Goal: Task Accomplishment & Management: Use online tool/utility

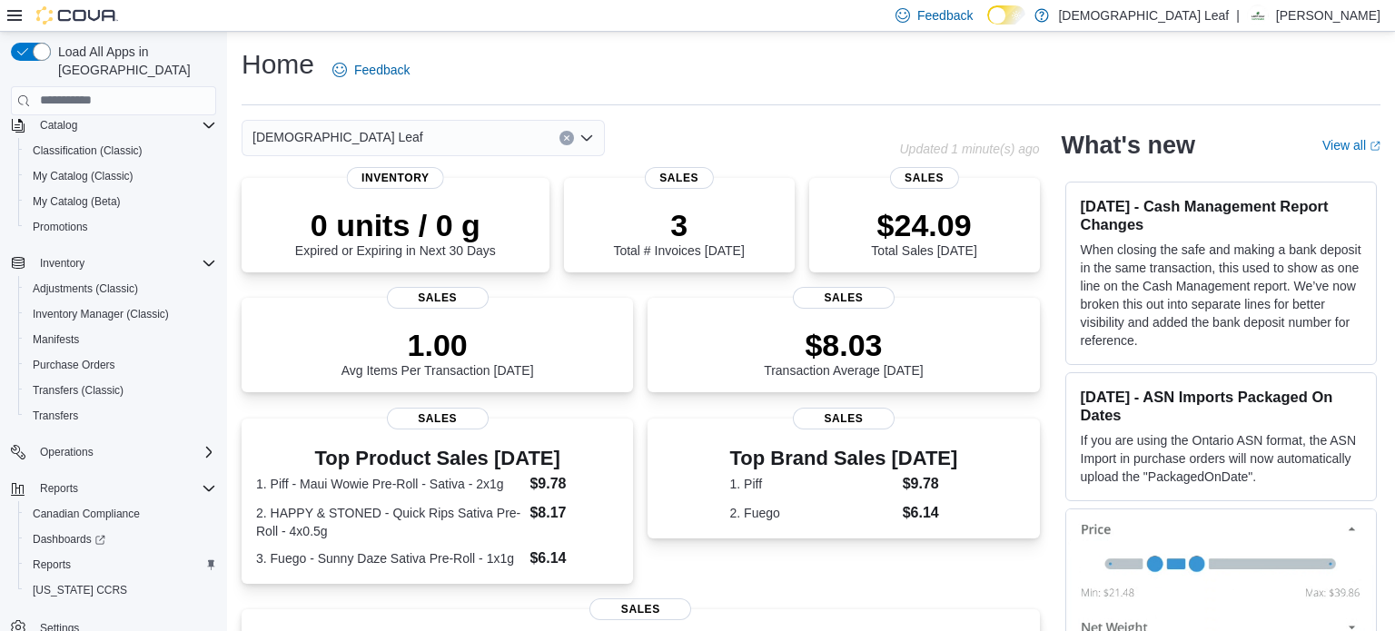
scroll to position [149, 0]
click at [69, 559] on span "Reports" at bounding box center [52, 566] width 38 height 15
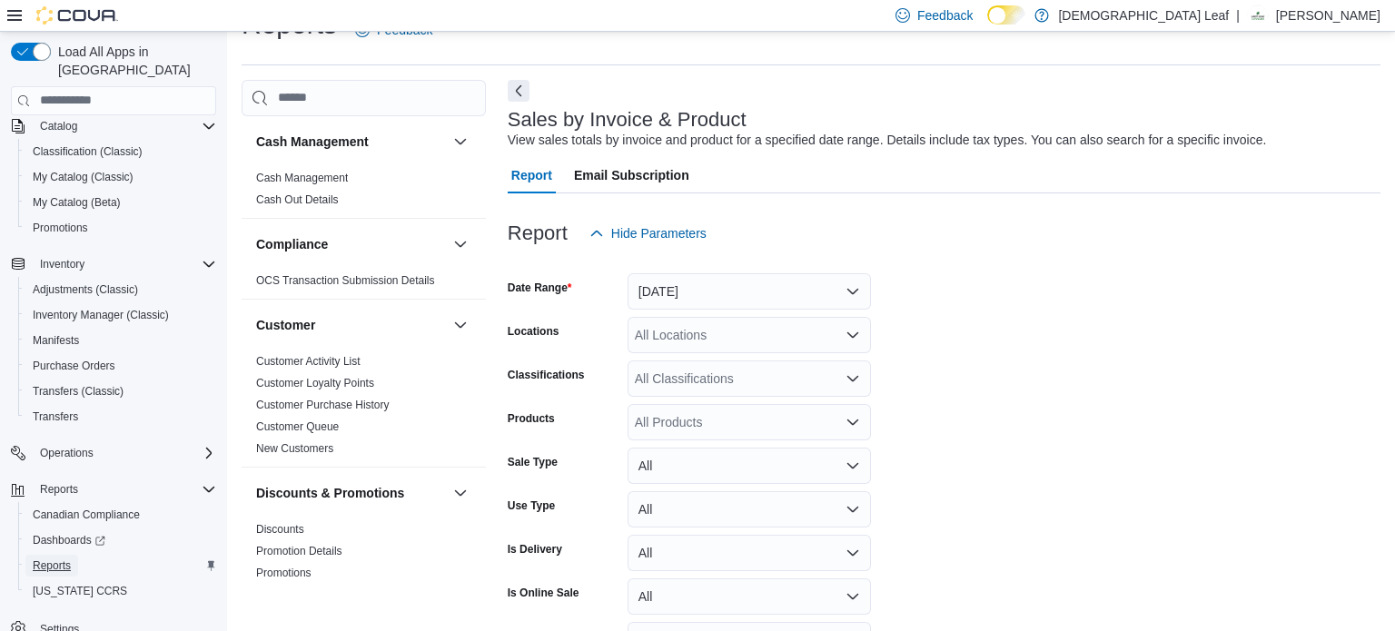
scroll to position [41, 0]
click at [839, 275] on button "[DATE]" at bounding box center [749, 291] width 243 height 36
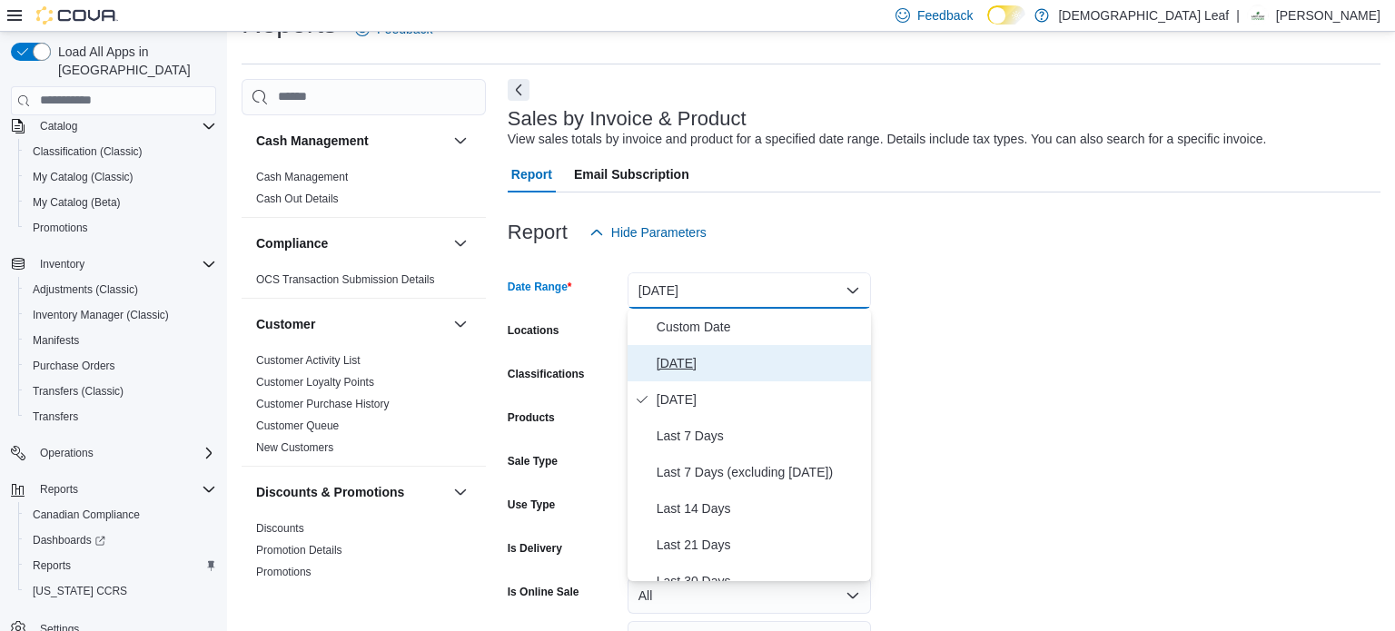
click at [801, 359] on span "[DATE]" at bounding box center [760, 363] width 207 height 22
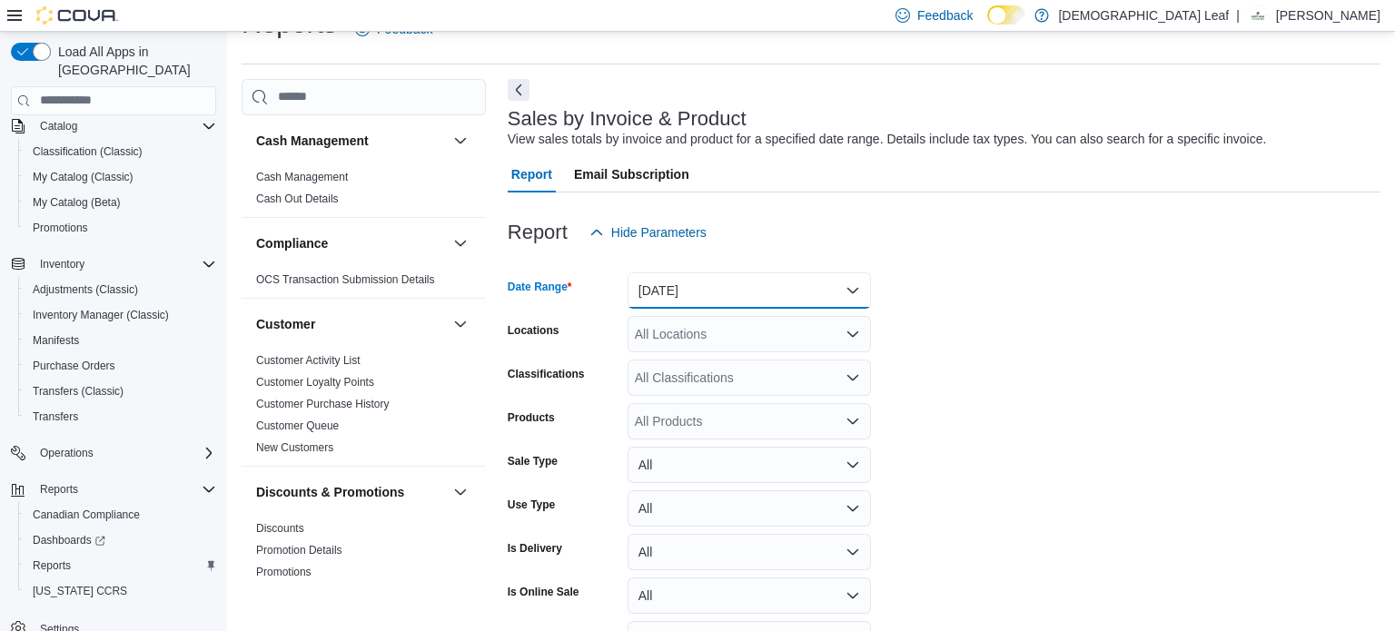
scroll to position [154, 0]
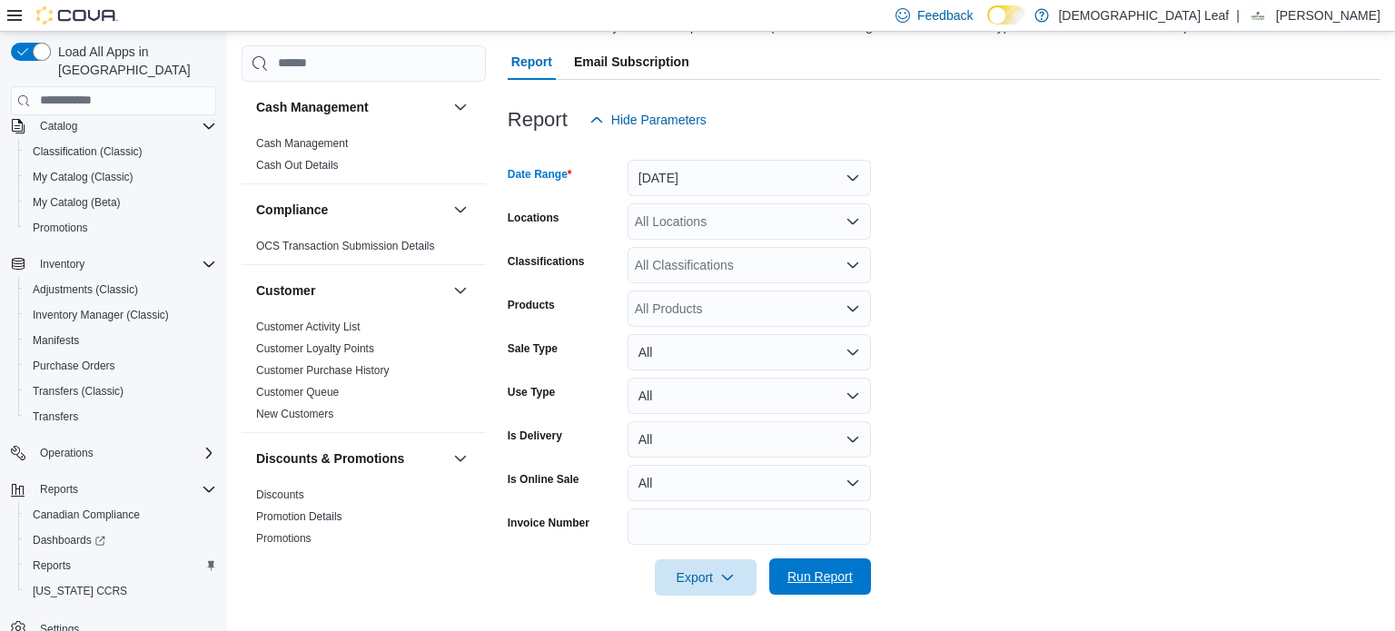
click at [824, 567] on span "Run Report" at bounding box center [820, 577] width 80 height 36
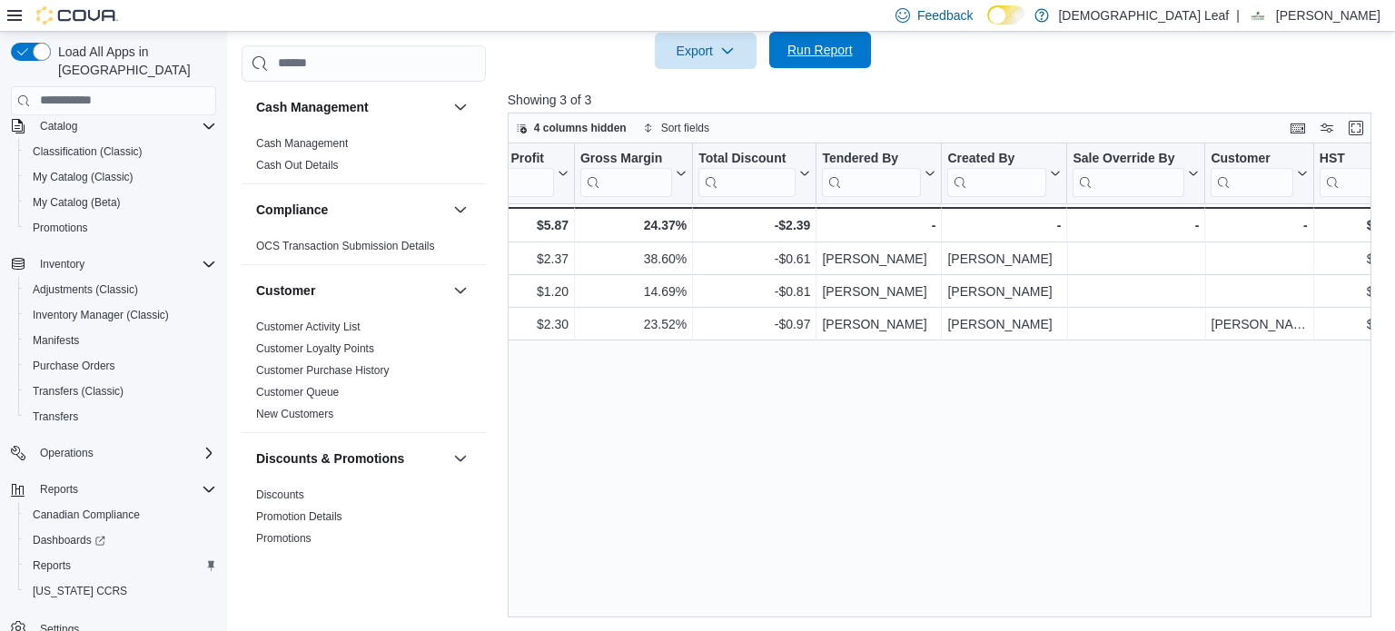
scroll to position [0, 1991]
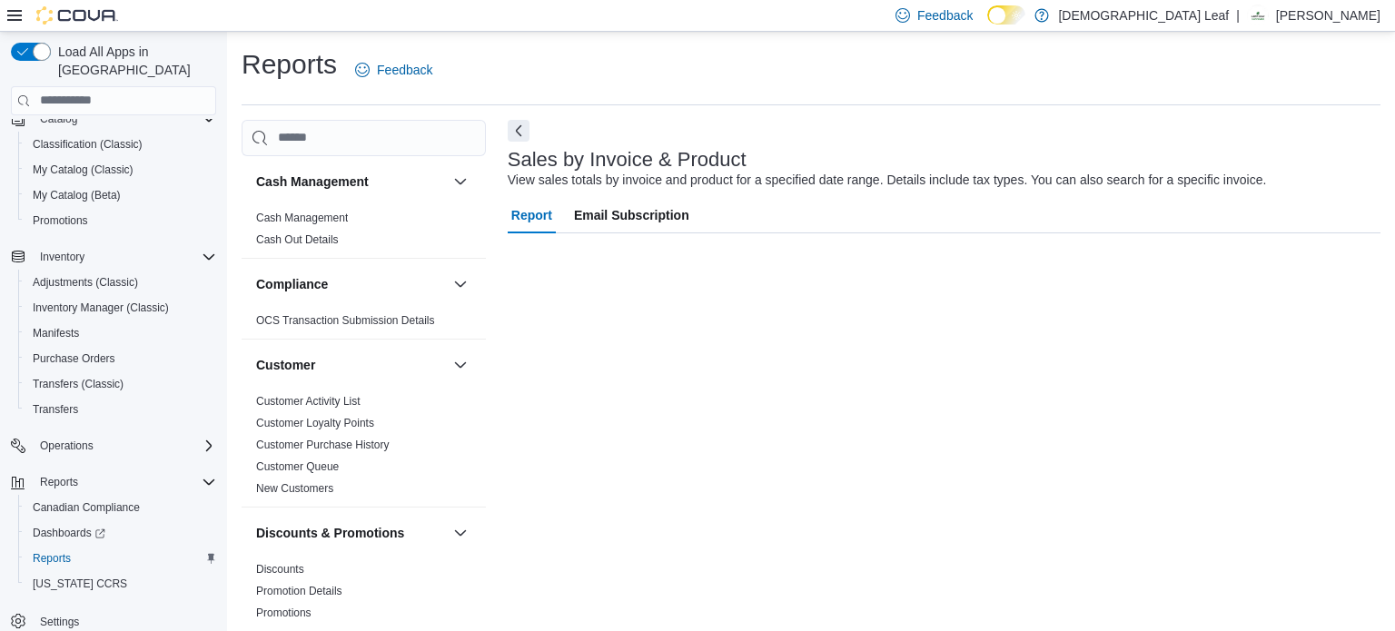
scroll to position [12, 0]
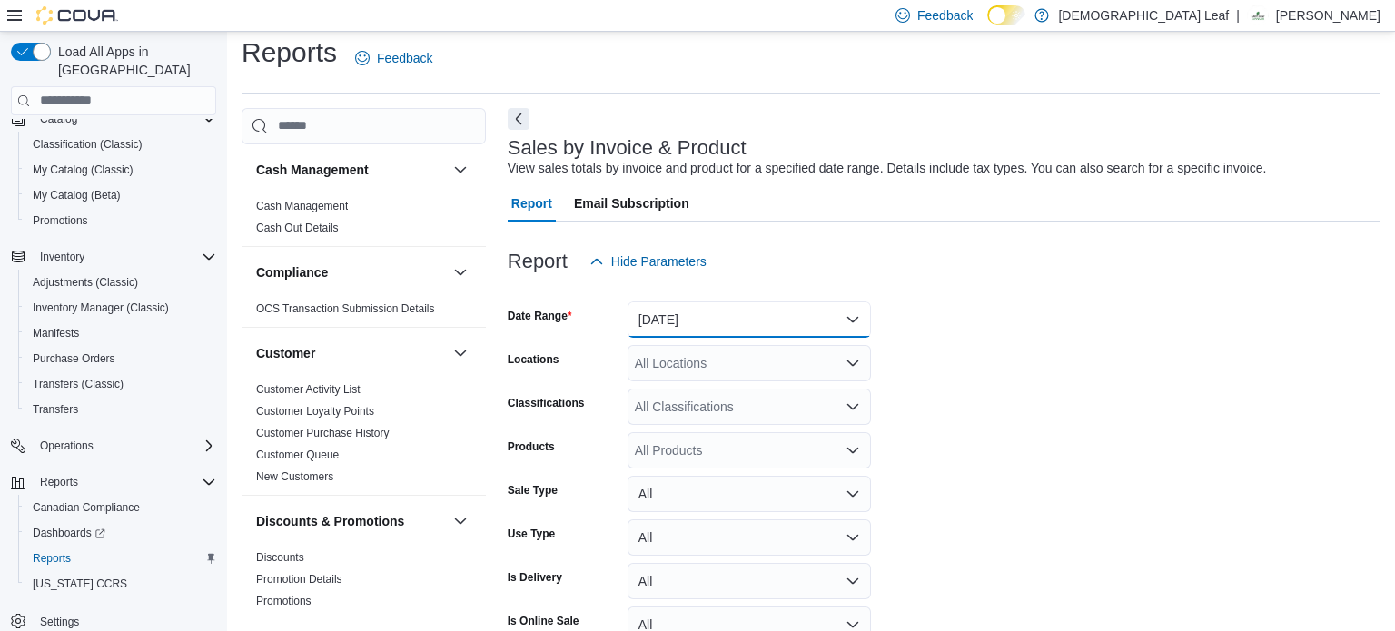
click at [795, 316] on button "[DATE]" at bounding box center [749, 320] width 243 height 36
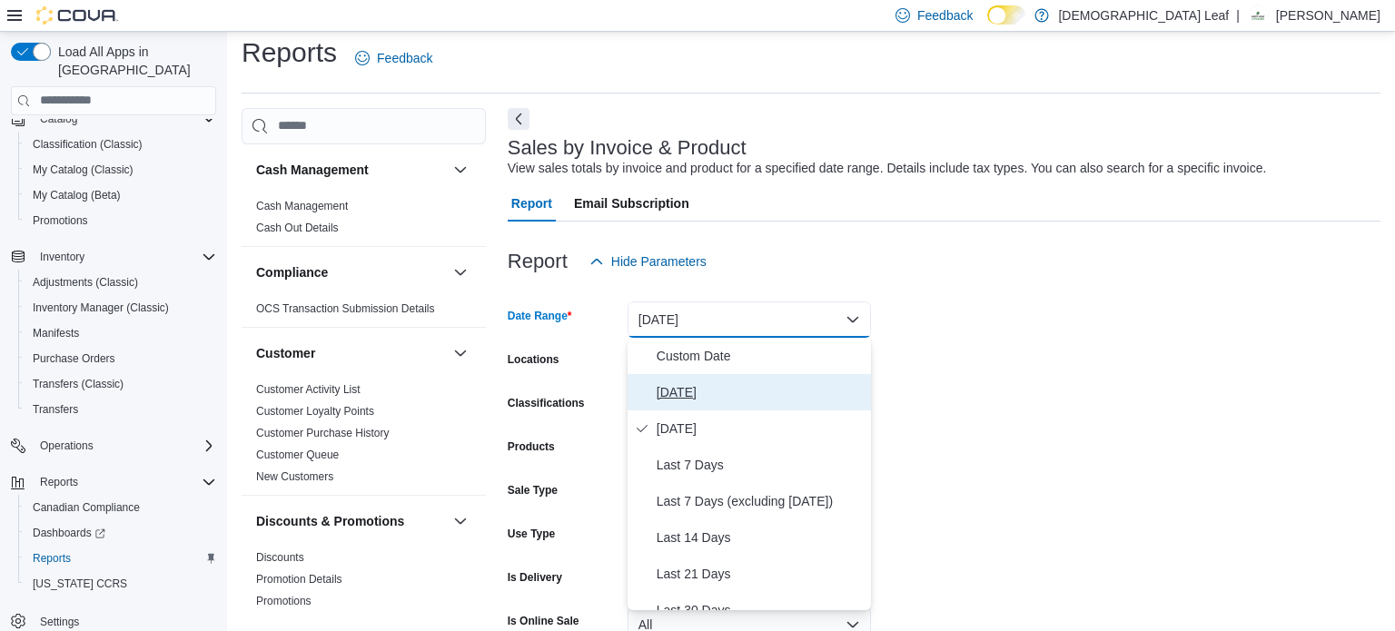
click at [762, 396] on span "[DATE]" at bounding box center [760, 393] width 207 height 22
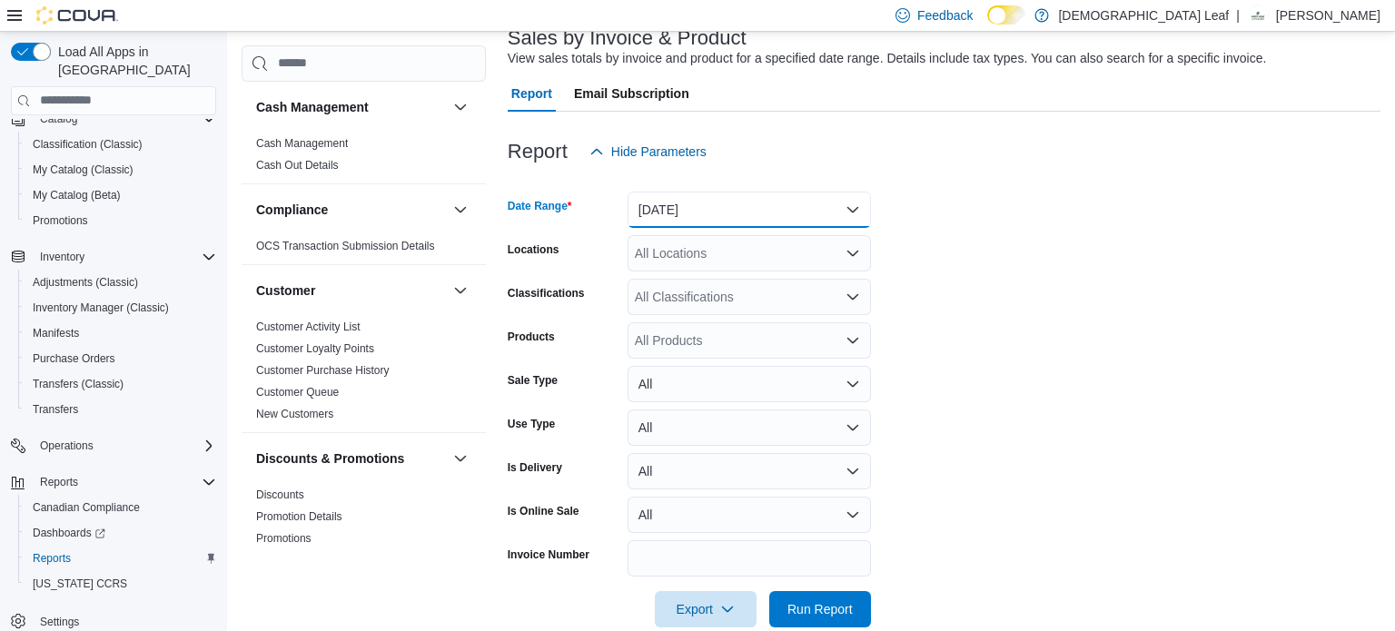
scroll to position [154, 0]
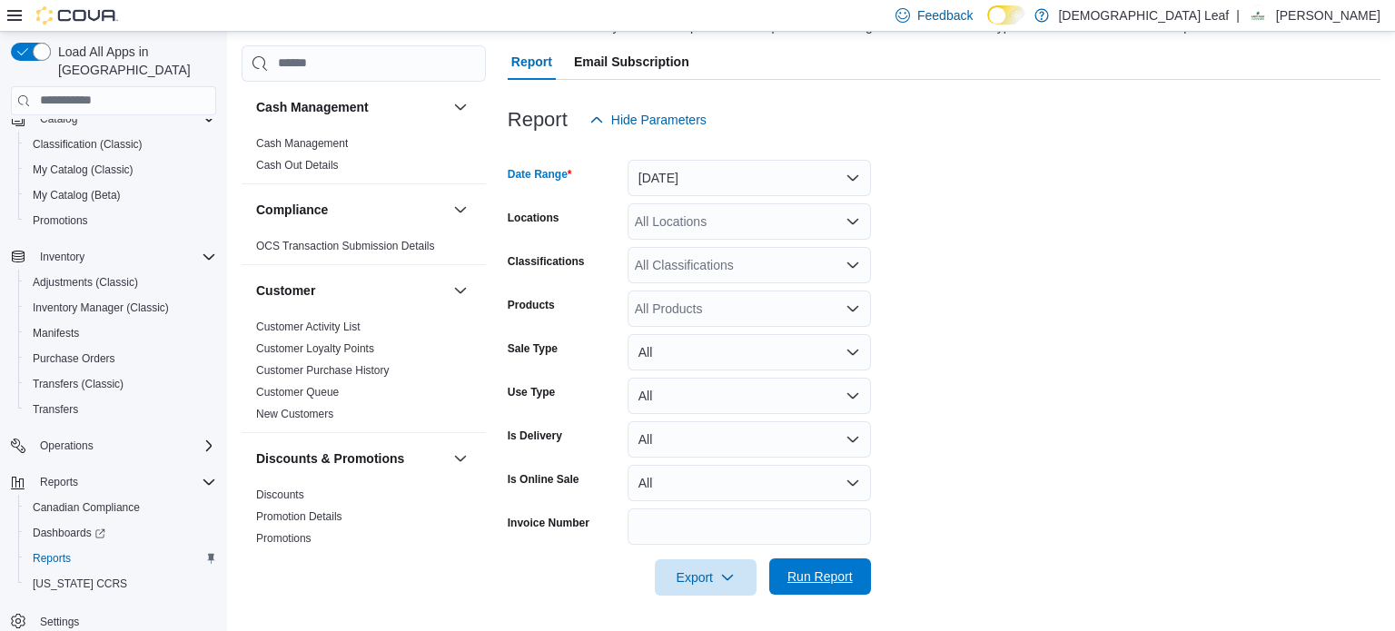
click at [827, 575] on span "Run Report" at bounding box center [820, 577] width 65 height 18
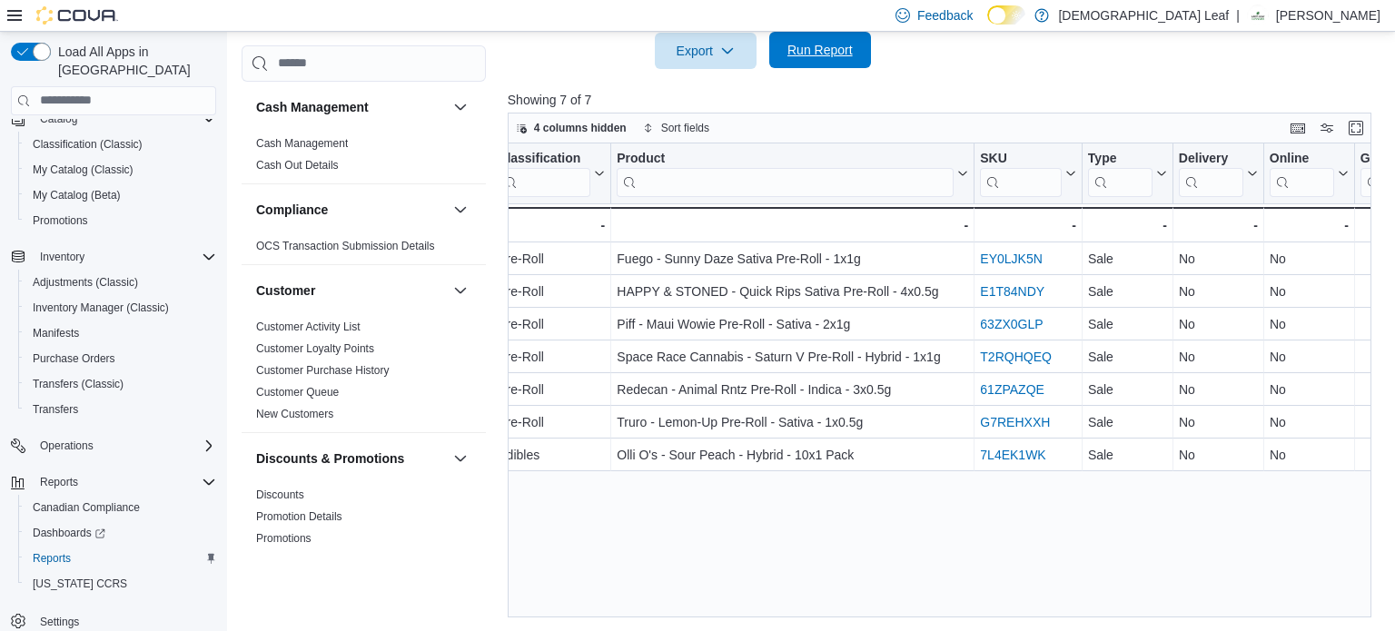
scroll to position [0, 650]
